Goal: Information Seeking & Learning: Learn about a topic

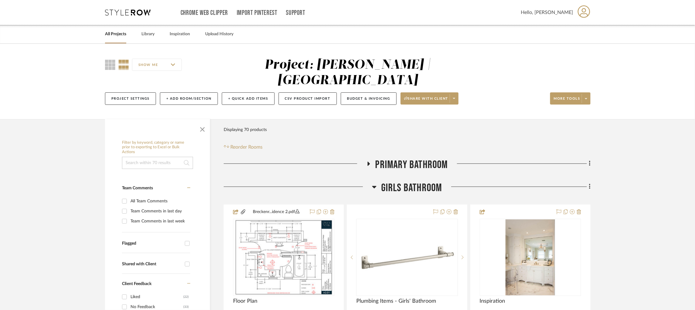
click at [369, 163] on icon at bounding box center [368, 163] width 7 height 5
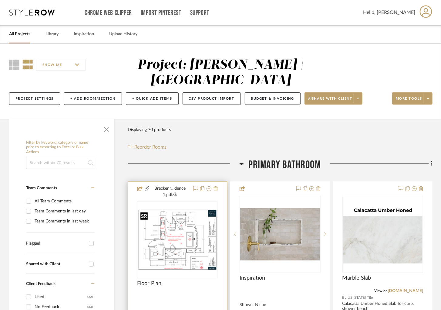
click at [0, 0] on img at bounding box center [0, 0] width 0 height 0
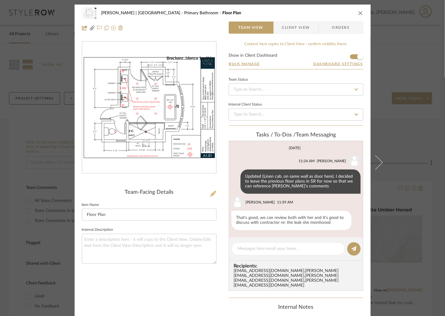
click at [211, 195] on icon at bounding box center [213, 194] width 6 height 6
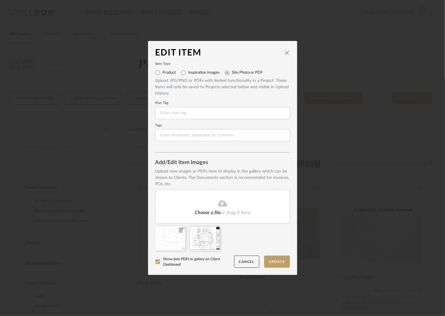
click at [179, 230] on icon at bounding box center [181, 230] width 4 height 5
click at [277, 264] on button "Update" at bounding box center [277, 262] width 26 height 12
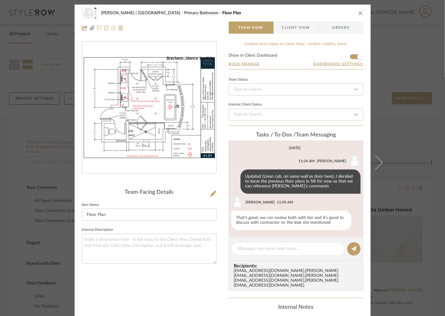
click at [404, 81] on div "[PERSON_NAME] | [GEOGRAPHIC_DATA] Primary Bathroom Floor Plan Team View Client …" at bounding box center [222, 158] width 445 height 316
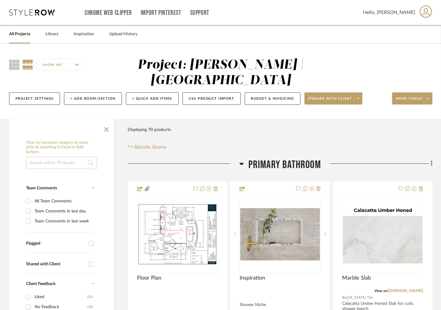
click at [242, 164] on icon at bounding box center [241, 164] width 4 height 2
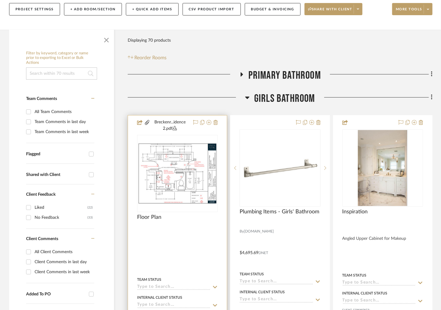
scroll to position [91, 0]
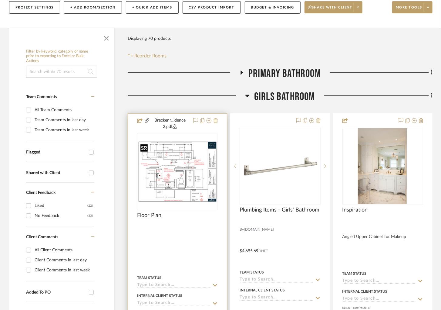
click at [179, 156] on img "0" at bounding box center [178, 171] width 80 height 61
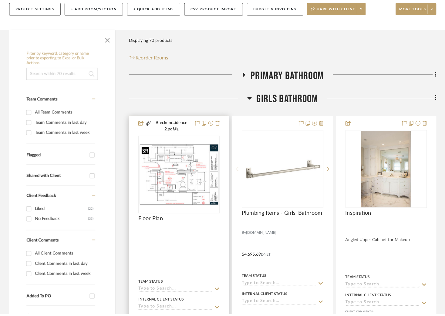
scroll to position [0, 0]
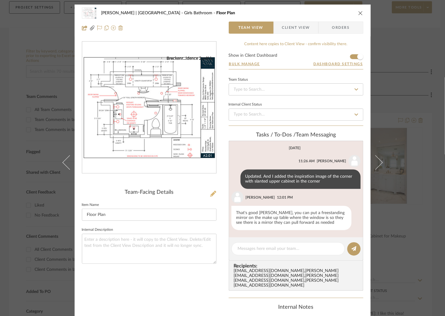
click at [212, 192] on icon at bounding box center [213, 194] width 6 height 6
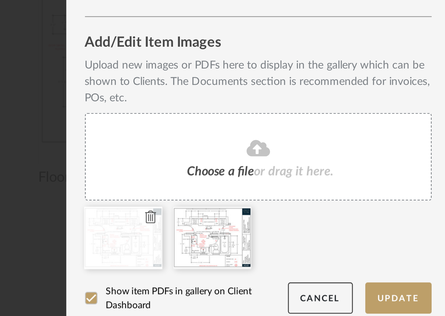
click at [179, 231] on icon at bounding box center [181, 230] width 4 height 5
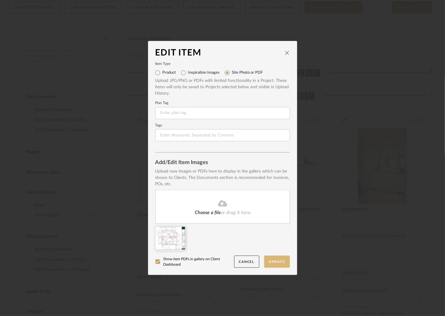
click at [274, 260] on button "Update" at bounding box center [277, 262] width 26 height 12
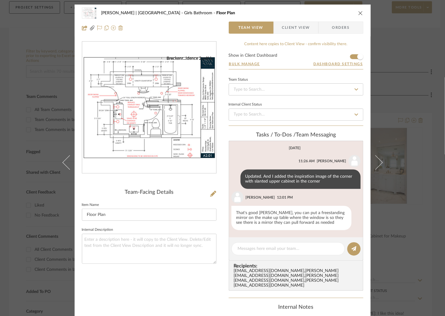
click at [400, 117] on div "[PERSON_NAME] | [GEOGRAPHIC_DATA] Girls Bathroom Floor Plan Team View Client Vi…" at bounding box center [222, 158] width 445 height 316
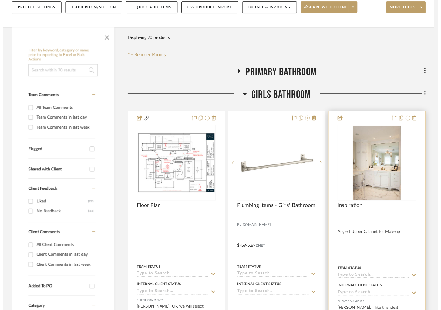
scroll to position [91, 0]
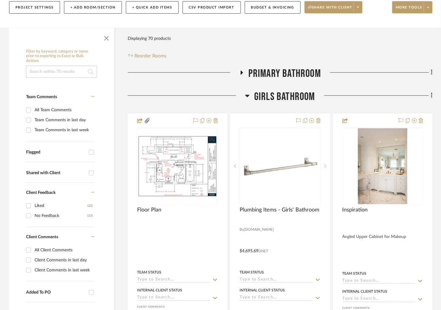
click at [250, 98] on h3 "Girls Bathroom" at bounding box center [280, 96] width 70 height 13
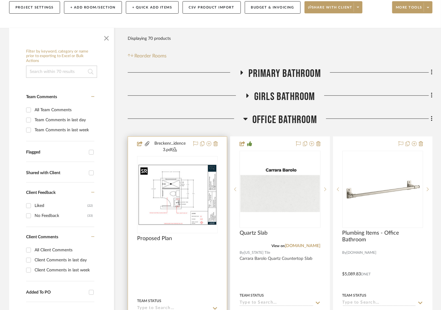
click at [196, 194] on img "0" at bounding box center [178, 194] width 80 height 61
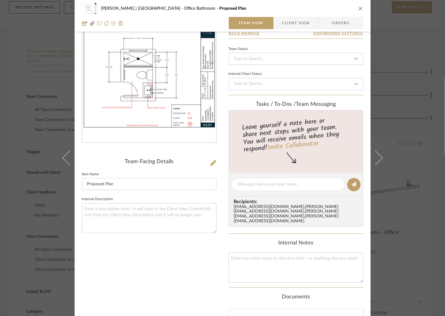
scroll to position [29, 0]
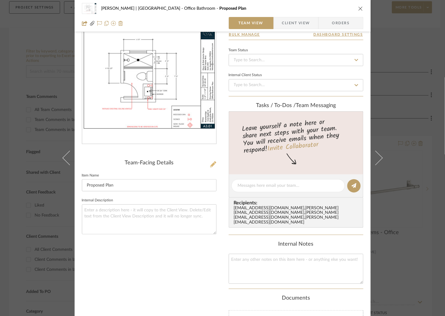
click at [210, 163] on icon at bounding box center [213, 164] width 6 height 6
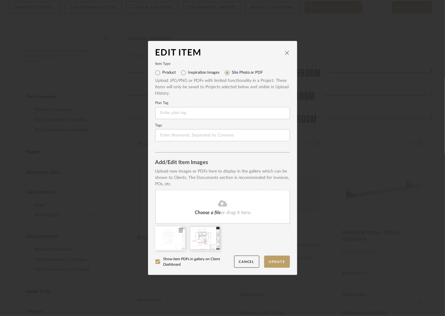
click at [179, 230] on icon at bounding box center [181, 230] width 4 height 5
click at [276, 263] on button "Update" at bounding box center [277, 262] width 26 height 12
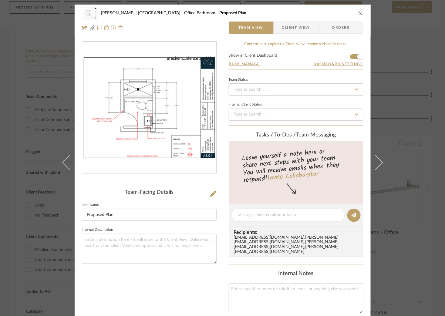
click at [403, 158] on div "[PERSON_NAME] | [GEOGRAPHIC_DATA] Office Bathroom Proposed Plan Team View Clien…" at bounding box center [222, 158] width 445 height 316
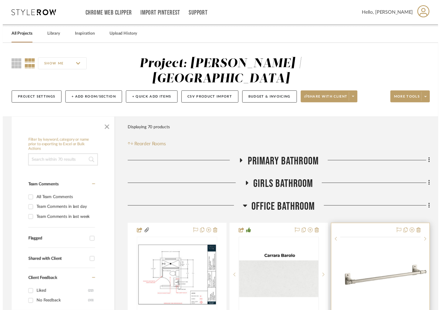
scroll to position [91, 0]
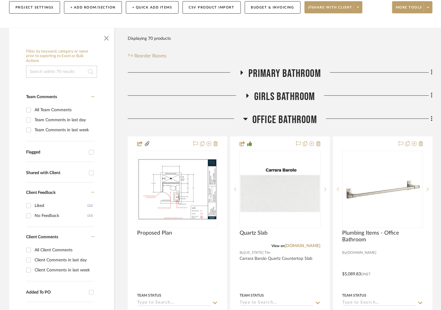
click at [247, 119] on icon at bounding box center [245, 118] width 5 height 7
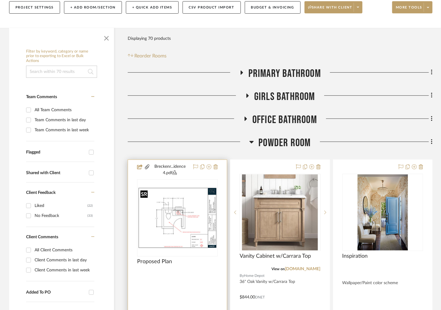
click at [0, 0] on img at bounding box center [0, 0] width 0 height 0
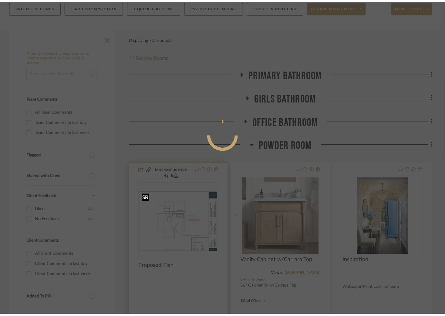
scroll to position [0, 0]
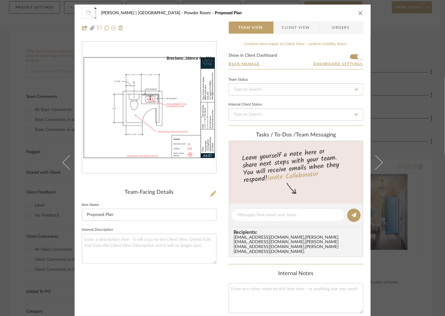
click at [211, 192] on icon at bounding box center [213, 194] width 6 height 6
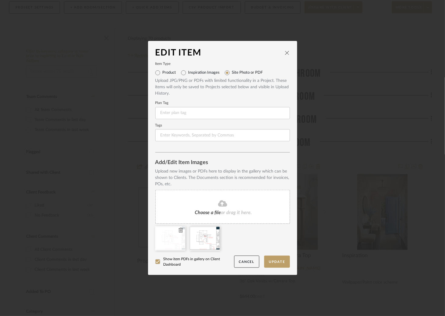
click at [179, 229] on icon at bounding box center [181, 230] width 4 height 5
click at [277, 262] on button "Update" at bounding box center [277, 262] width 26 height 12
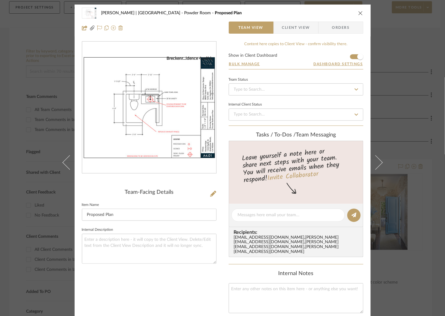
click at [400, 92] on div "[PERSON_NAME] | [GEOGRAPHIC_DATA] Powder Room Proposed Plan Team View Client Vi…" at bounding box center [222, 158] width 445 height 316
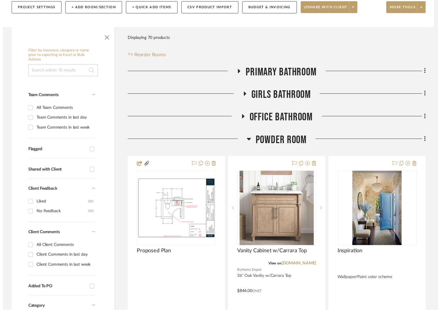
scroll to position [91, 0]
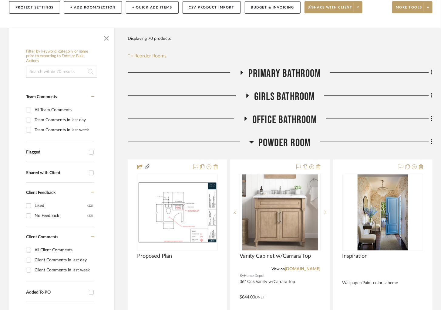
click at [249, 95] on icon at bounding box center [247, 95] width 7 height 5
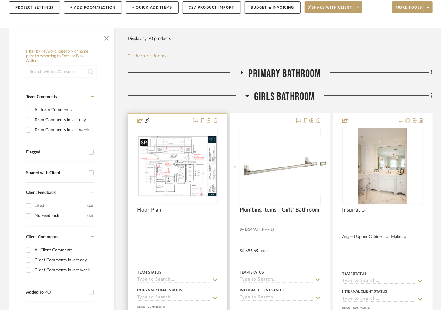
click at [0, 0] on img at bounding box center [0, 0] width 0 height 0
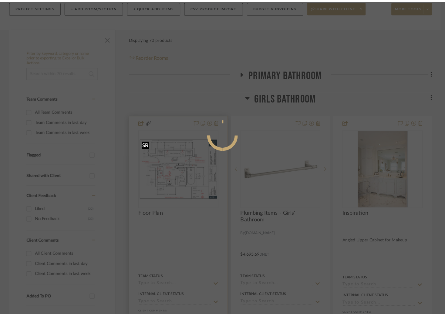
scroll to position [0, 0]
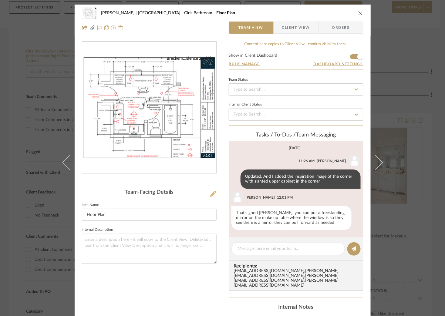
click at [211, 195] on icon at bounding box center [213, 194] width 6 height 6
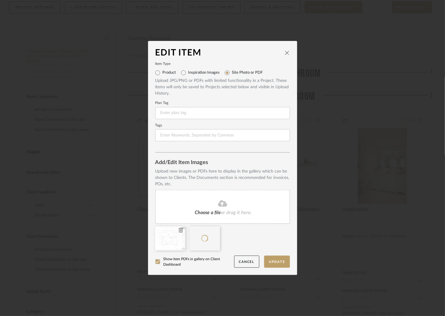
click at [179, 231] on icon at bounding box center [181, 230] width 4 height 5
click at [274, 263] on button "Update" at bounding box center [277, 262] width 26 height 12
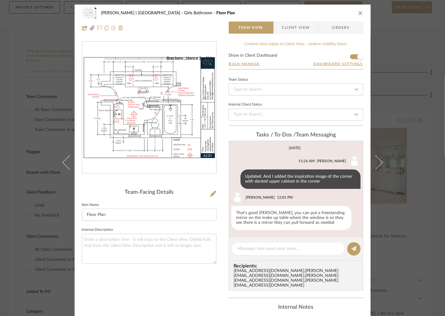
click at [48, 39] on div "[PERSON_NAME] | [GEOGRAPHIC_DATA] Girls Bathroom Floor Plan Team View Client Vi…" at bounding box center [222, 158] width 445 height 316
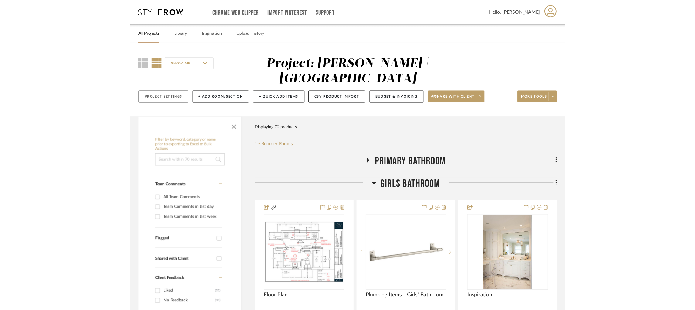
scroll to position [91, 0]
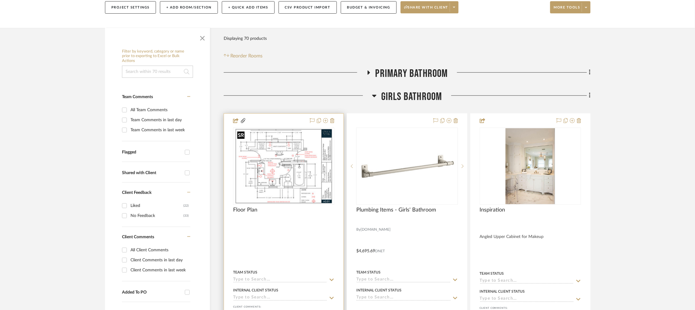
click at [303, 162] on img "0" at bounding box center [284, 166] width 98 height 76
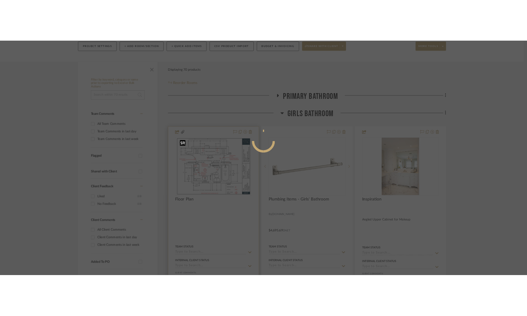
scroll to position [0, 0]
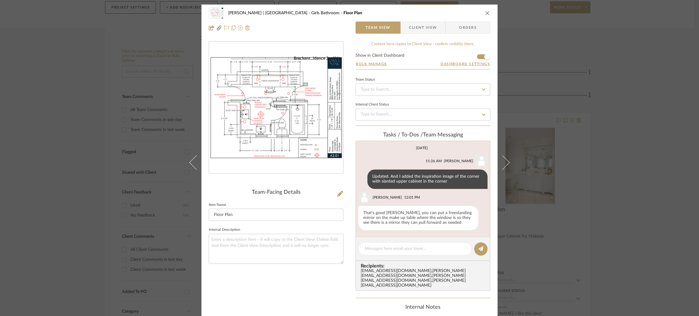
click at [338, 199] on div "Team-Facing Details Item Name Floor Plan Internal Description" at bounding box center [276, 229] width 135 height 80
click at [338, 195] on icon at bounding box center [340, 194] width 6 height 6
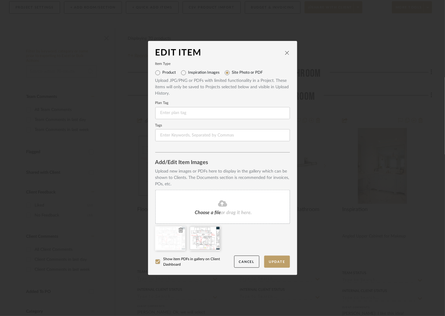
click at [179, 231] on icon at bounding box center [181, 230] width 4 height 5
click at [264, 260] on button "Update" at bounding box center [277, 262] width 26 height 12
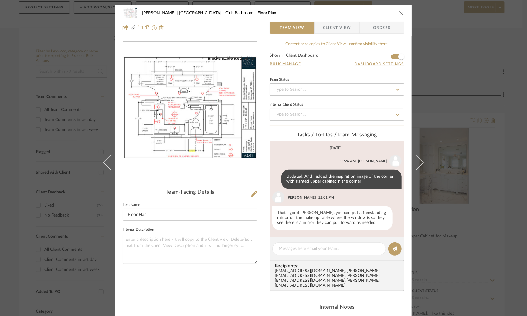
click at [73, 81] on div "[PERSON_NAME] | [GEOGRAPHIC_DATA] Girls Bathroom Floor Plan Team View Client Vi…" at bounding box center [263, 158] width 527 height 316
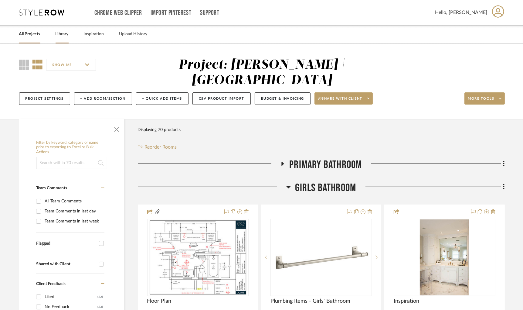
scroll to position [0, 0]
click at [39, 10] on icon at bounding box center [42, 12] width 46 height 6
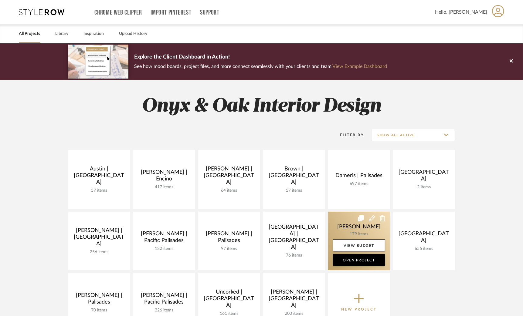
click at [347, 227] on link at bounding box center [359, 241] width 62 height 59
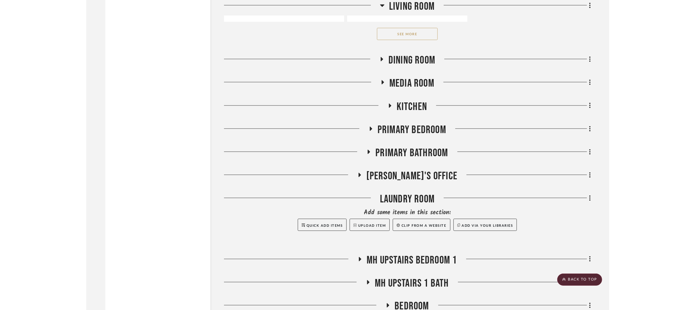
scroll to position [1019, 0]
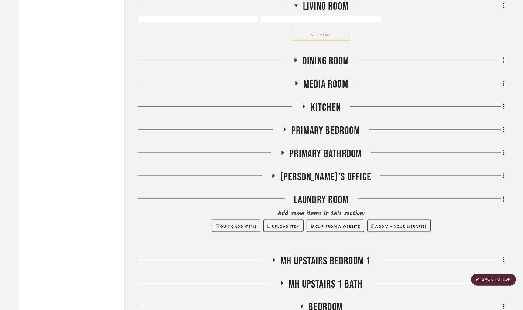
click at [283, 130] on icon at bounding box center [284, 129] width 7 height 5
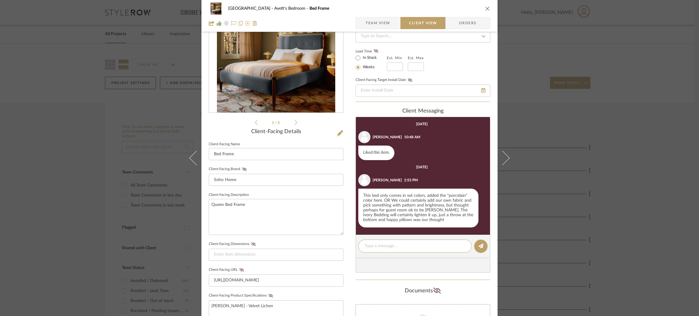
click at [602, 142] on div "NYC West Avett's Bedroom Bed Frame Team View Client View Orders 1 / 5 Client-Fa…" at bounding box center [349, 158] width 699 height 316
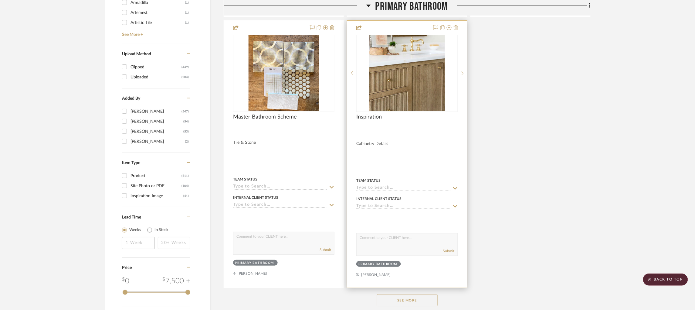
scroll to position [1092, 0]
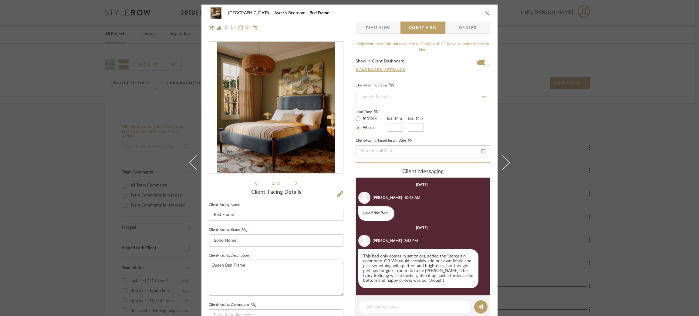
scroll to position [60, 0]
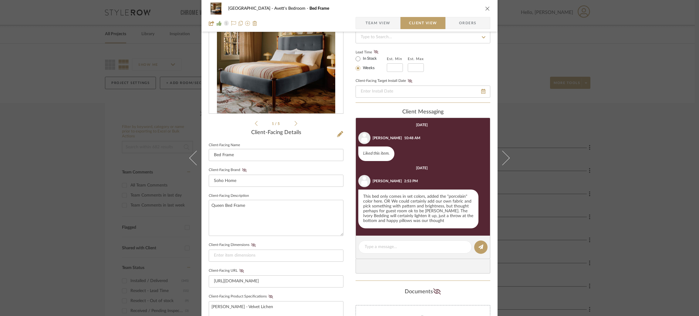
click at [295, 120] on ul "1 / 5" at bounding box center [276, 123] width 42 height 7
click at [295, 123] on icon at bounding box center [296, 123] width 3 height 5
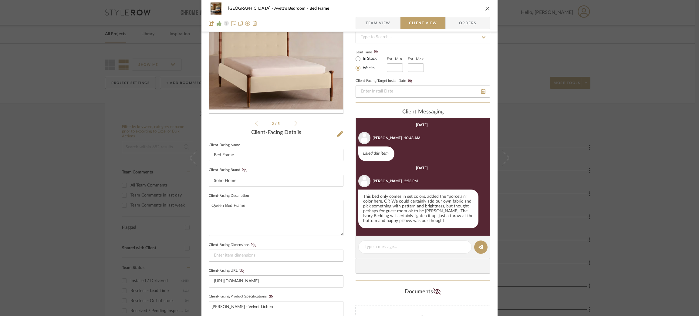
click at [295, 123] on icon at bounding box center [296, 123] width 3 height 5
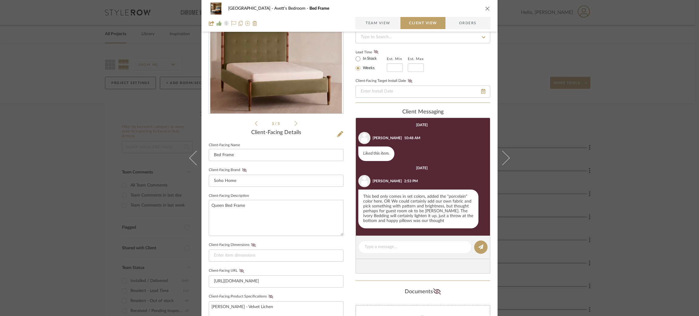
click at [295, 123] on icon at bounding box center [296, 123] width 3 height 5
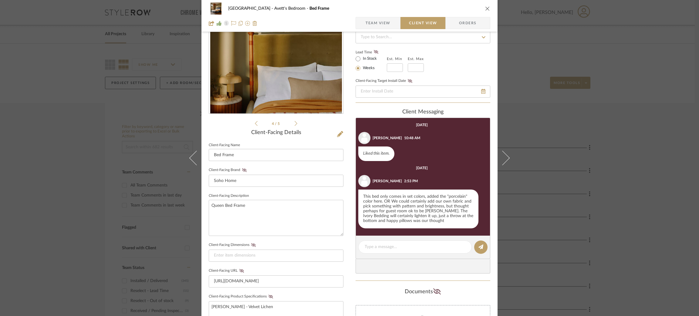
click at [295, 123] on icon at bounding box center [296, 123] width 3 height 5
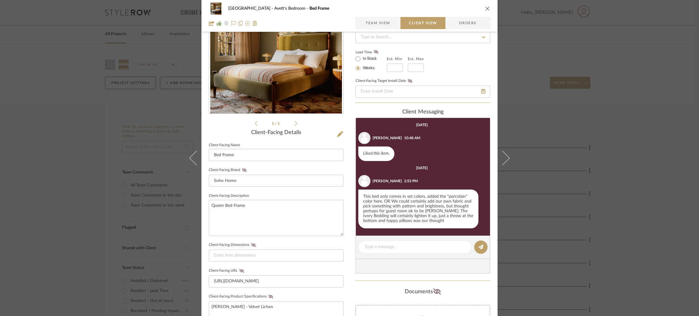
click at [295, 123] on icon at bounding box center [296, 123] width 3 height 5
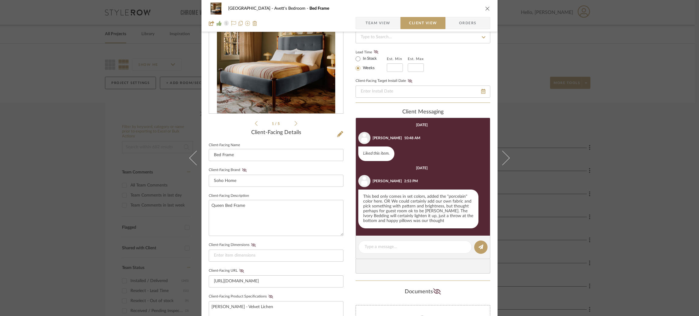
click at [295, 123] on icon at bounding box center [296, 123] width 3 height 5
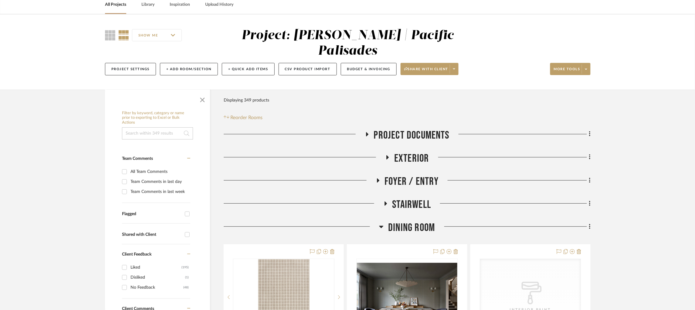
scroll to position [46, 0]
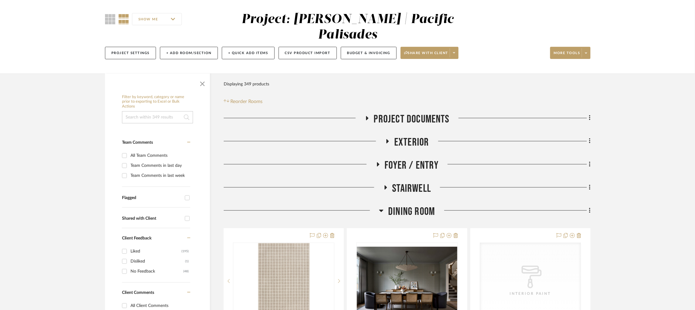
click at [381, 209] on icon at bounding box center [381, 210] width 4 height 2
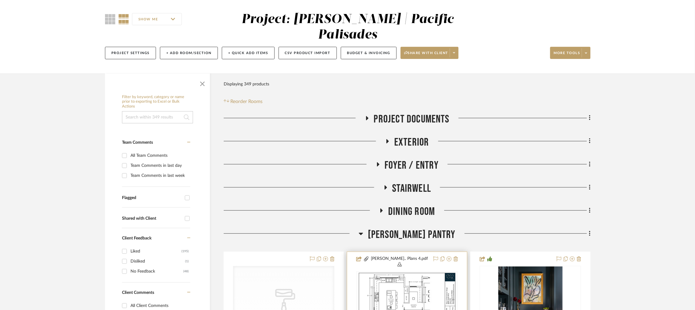
scroll to position [182, 0]
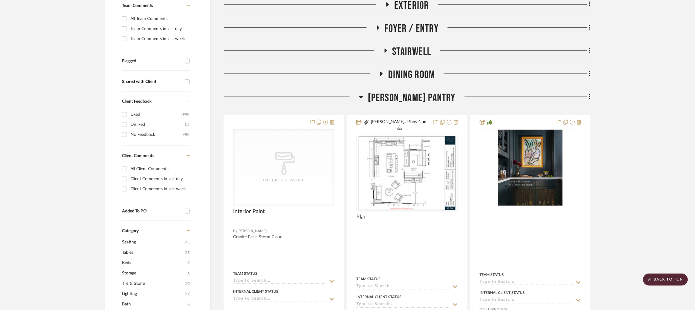
click at [363, 93] on icon at bounding box center [361, 96] width 5 height 7
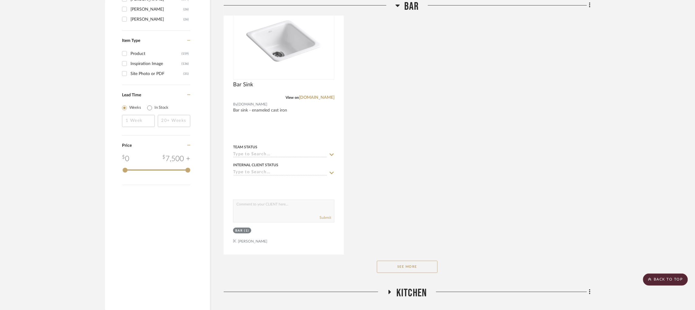
scroll to position [910, 0]
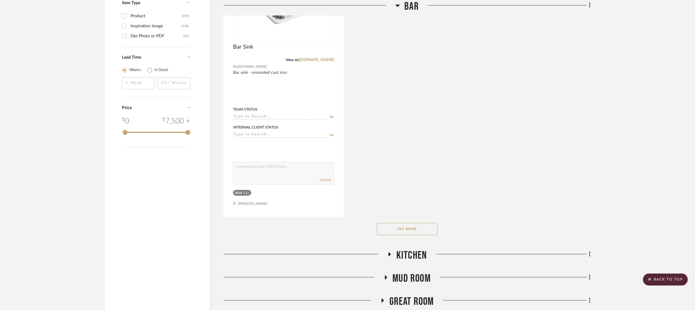
click at [414, 223] on button "See More" at bounding box center [407, 229] width 61 height 12
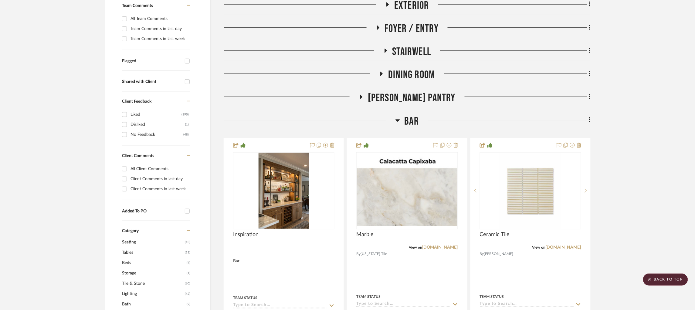
scroll to position [0, 0]
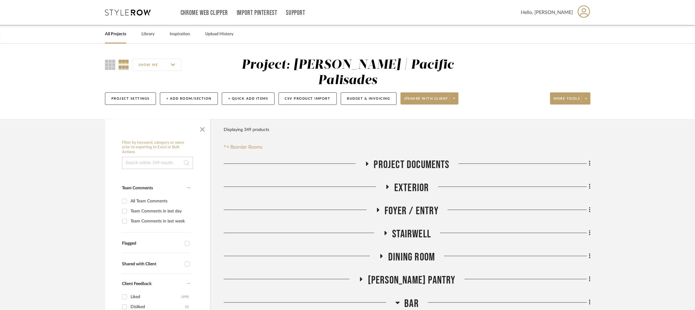
click at [154, 157] on input at bounding box center [157, 163] width 71 height 12
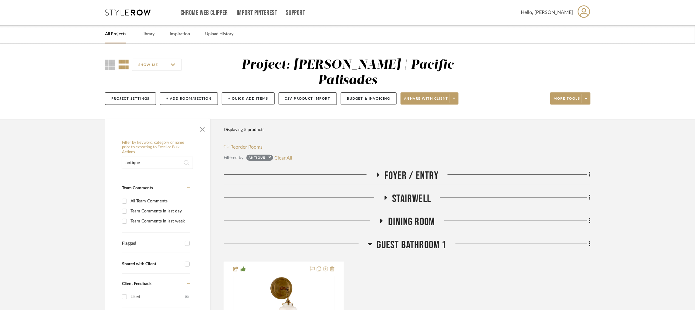
type input "antique"
click at [378, 172] on icon at bounding box center [377, 174] width 7 height 5
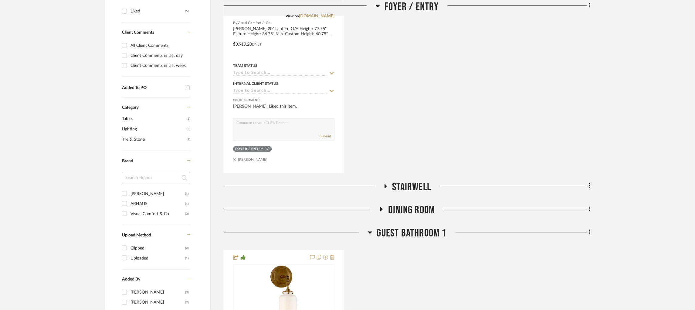
scroll to position [286, 0]
click at [386, 184] on icon at bounding box center [385, 186] width 2 height 4
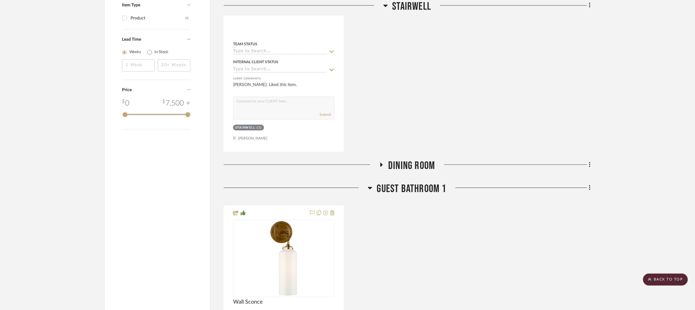
scroll to position [604, 0]
click at [381, 162] on icon at bounding box center [382, 164] width 2 height 4
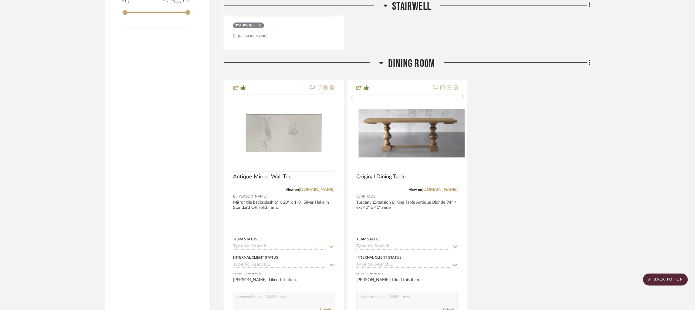
scroll to position [710, 0]
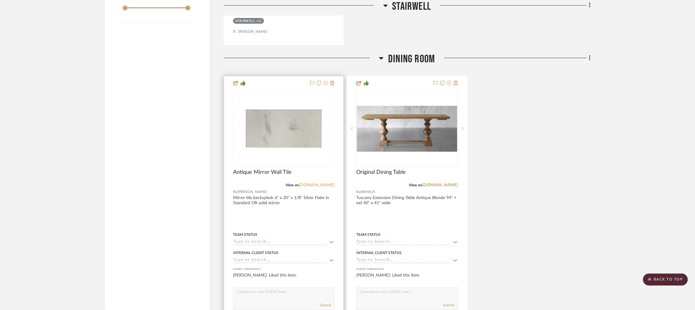
click at [318, 183] on link "annsacks.com" at bounding box center [317, 185] width 36 height 4
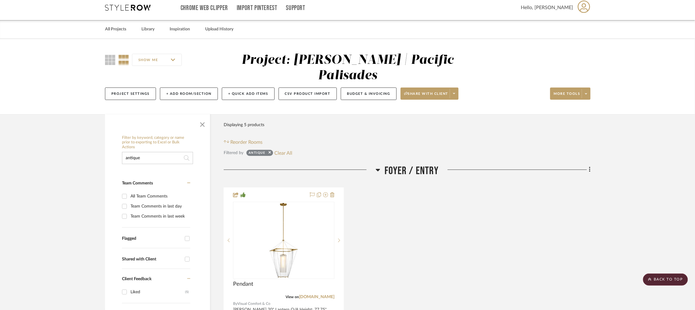
scroll to position [0, 0]
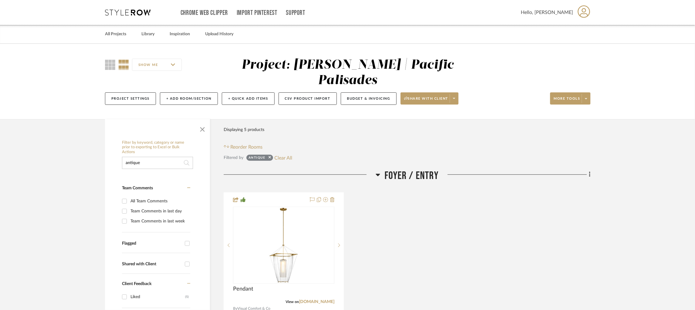
click at [139, 14] on icon at bounding box center [128, 12] width 46 height 6
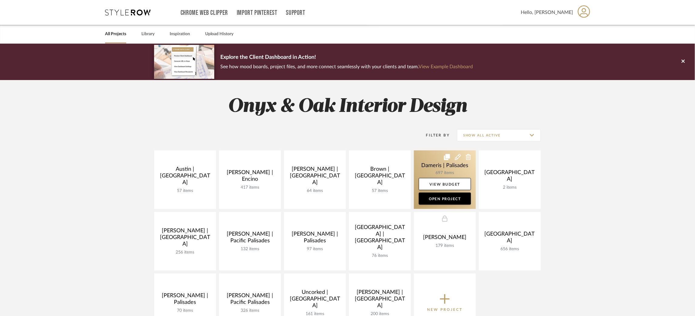
click at [425, 167] on link at bounding box center [445, 180] width 62 height 59
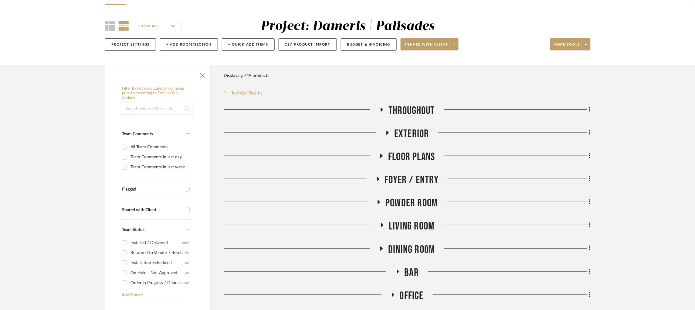
scroll to position [38, 0]
click at [147, 109] on input at bounding box center [157, 109] width 71 height 12
type input "mirror"
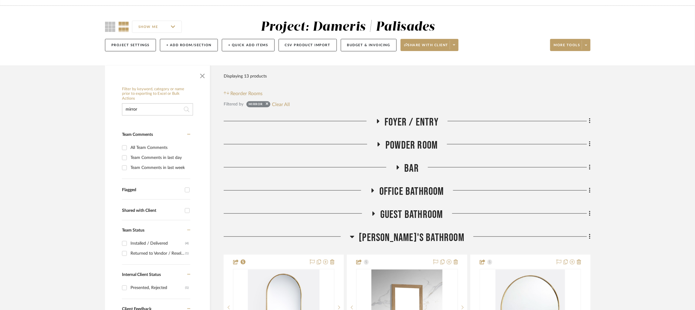
click at [399, 169] on icon at bounding box center [397, 167] width 7 height 5
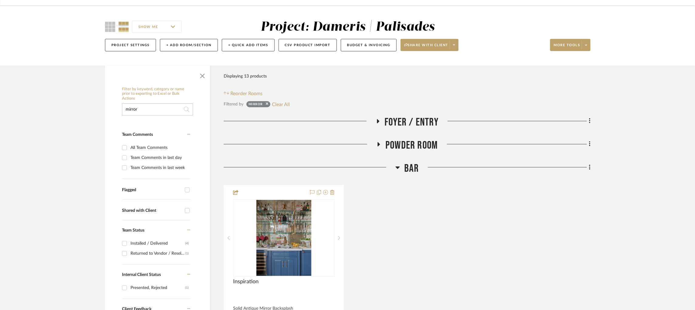
scroll to position [111, 0]
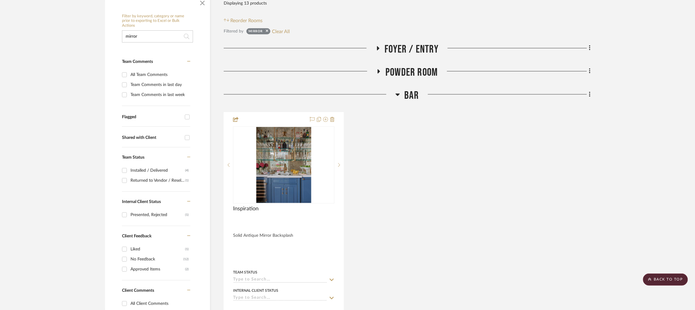
drag, startPoint x: 152, startPoint y: 38, endPoint x: 101, endPoint y: 45, distance: 51.8
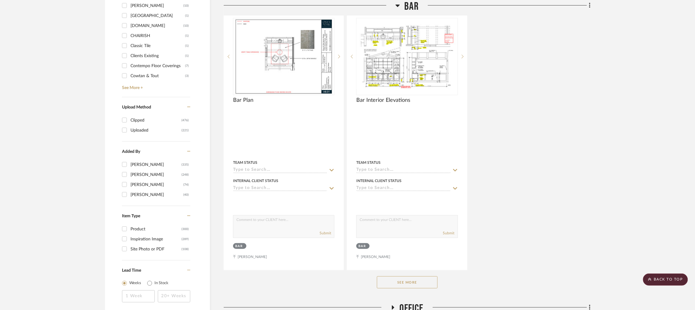
scroll to position [954, 0]
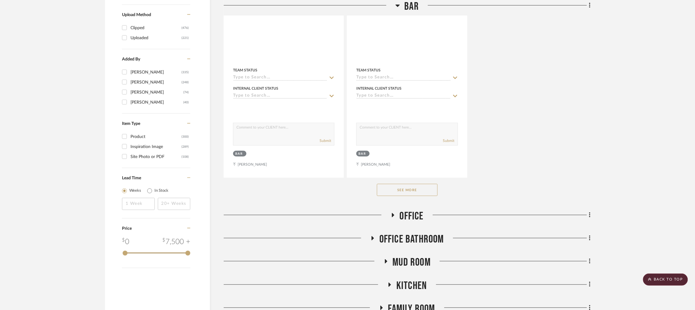
click at [421, 188] on button "See More" at bounding box center [407, 190] width 61 height 12
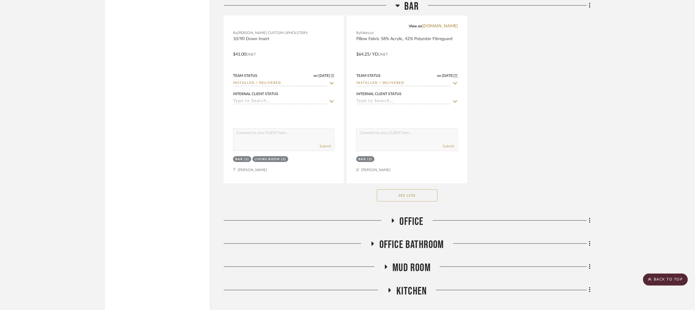
scroll to position [2577, 0]
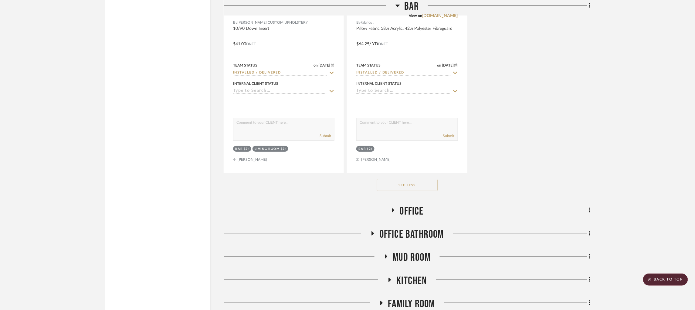
drag, startPoint x: 421, startPoint y: 188, endPoint x: 516, endPoint y: 183, distance: 95.4
click at [516, 183] on div "See Less" at bounding box center [407, 185] width 367 height 24
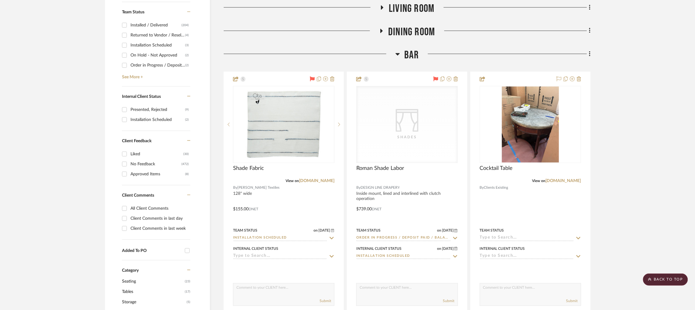
scroll to position [0, 2]
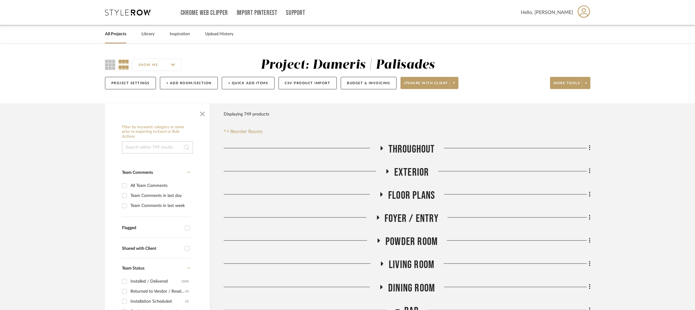
click at [121, 12] on icon at bounding box center [128, 12] width 46 height 6
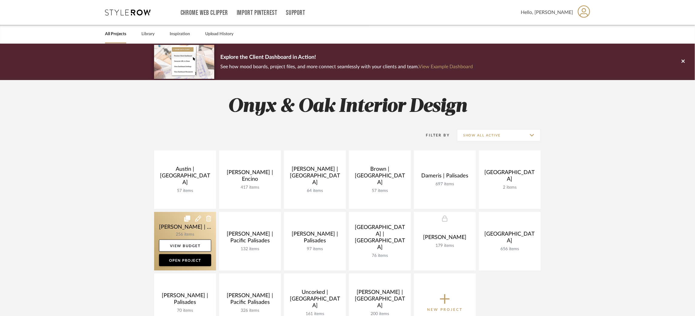
scroll to position [51, 0]
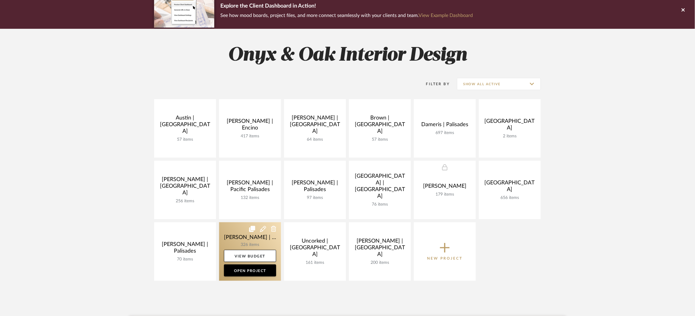
click at [233, 234] on link at bounding box center [250, 251] width 62 height 59
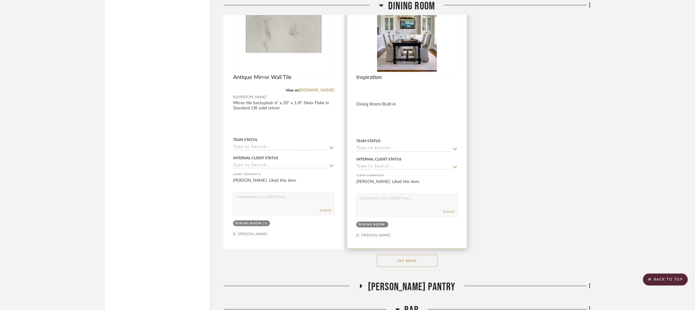
scroll to position [2221, 0]
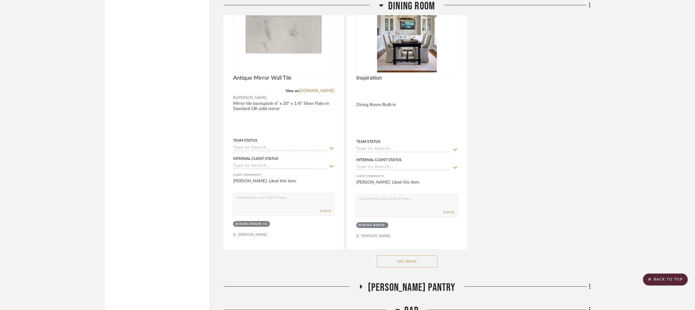
click at [404, 255] on button "See More" at bounding box center [407, 261] width 61 height 12
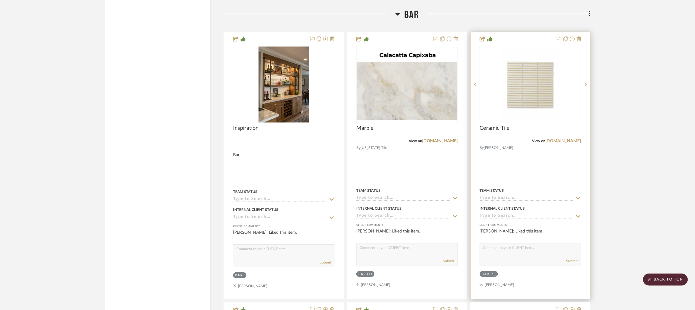
scroll to position [3323, 0]
click at [585, 83] on icon at bounding box center [586, 85] width 2 height 4
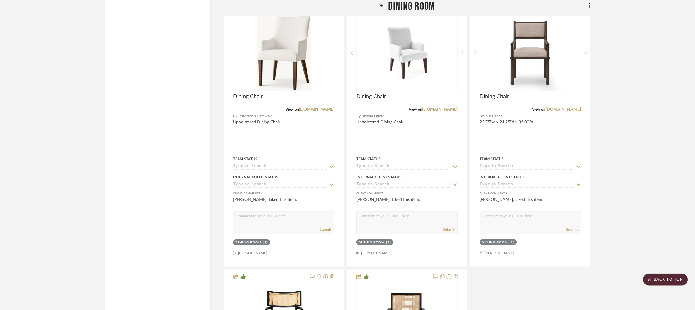
scroll to position [2739, 0]
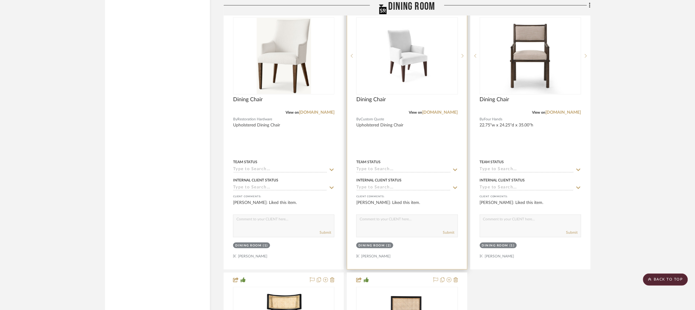
click at [412, 52] on img "0" at bounding box center [407, 56] width 61 height 76
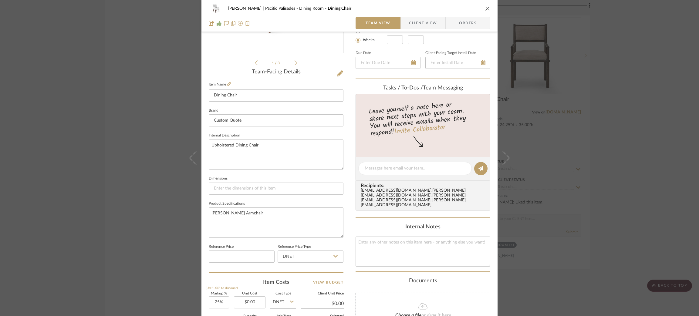
scroll to position [121, 0]
click at [140, 116] on div "Stuart | Pacific Palisades Dining Room Dining Chair Team View Client View Order…" at bounding box center [349, 158] width 699 height 316
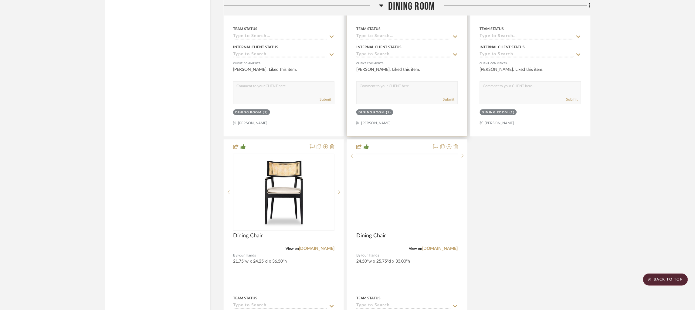
scroll to position [2872, 0]
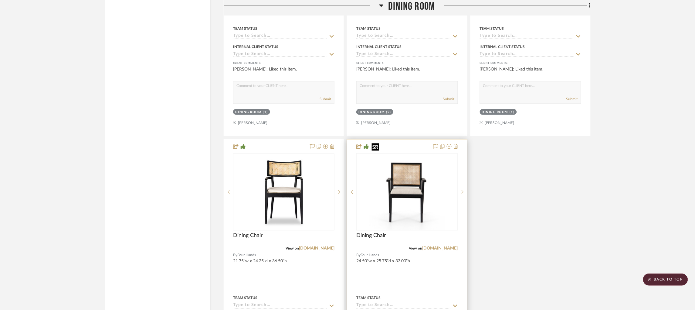
click at [376, 191] on img "0" at bounding box center [407, 192] width 76 height 76
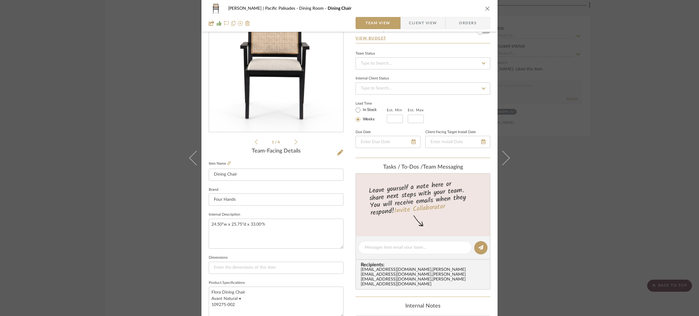
scroll to position [42, 0]
click at [105, 155] on div "Stuart | Pacific Palisades Dining Room Dining Chair Team View Client View Order…" at bounding box center [349, 158] width 699 height 316
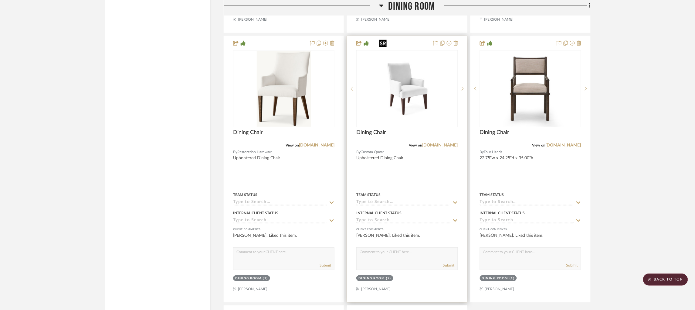
scroll to position [2699, 0]
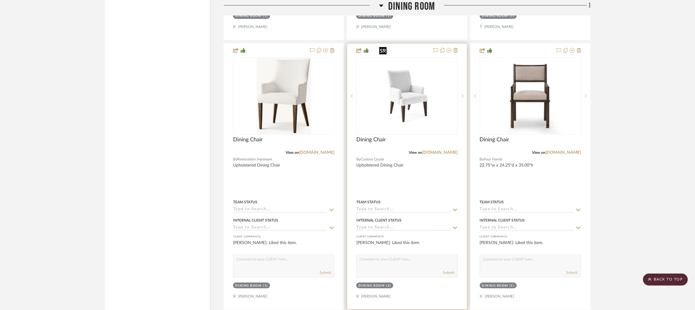
click at [411, 94] on img "0" at bounding box center [407, 96] width 61 height 76
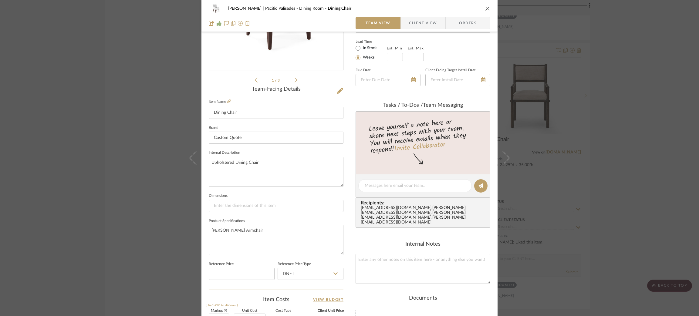
scroll to position [107, 0]
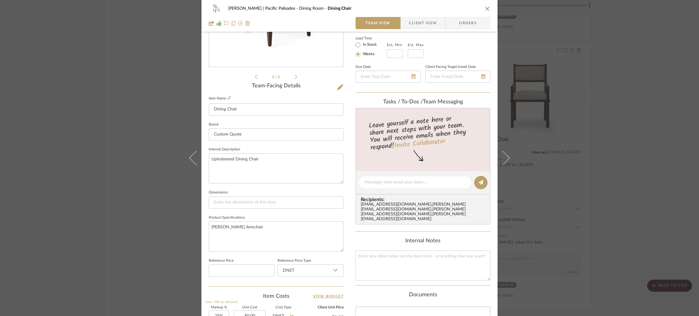
click at [152, 155] on div "Stuart | Pacific Palisades Dining Room Dining Chair Team View Client View Order…" at bounding box center [349, 158] width 699 height 316
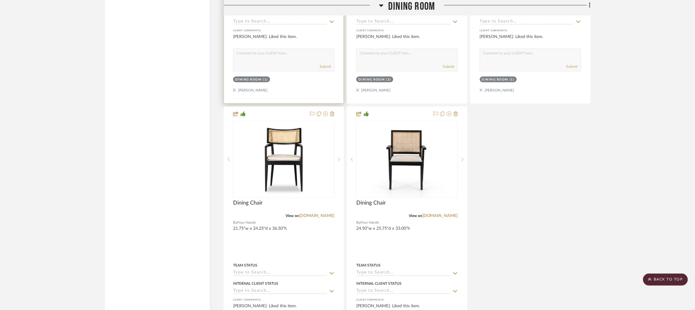
scroll to position [2905, 0]
click at [271, 163] on img "0" at bounding box center [284, 159] width 76 height 76
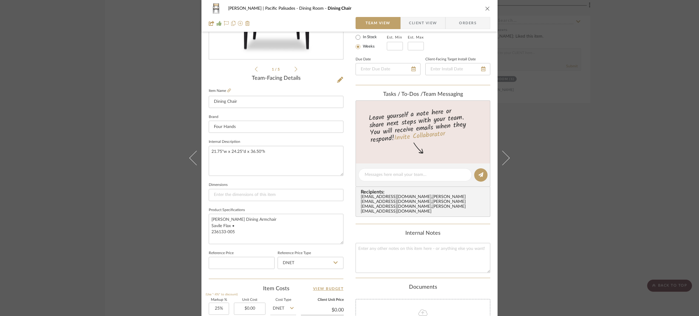
scroll to position [114, 0]
click at [134, 86] on div "Stuart | Pacific Palisades Dining Room Dining Chair Team View Client View Order…" at bounding box center [349, 158] width 699 height 316
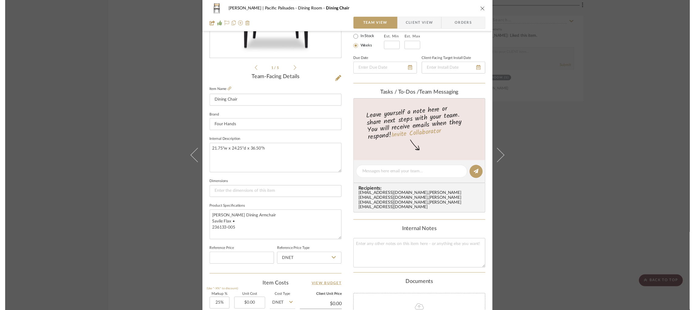
scroll to position [2905, 0]
